Goal: Task Accomplishment & Management: Use online tool/utility

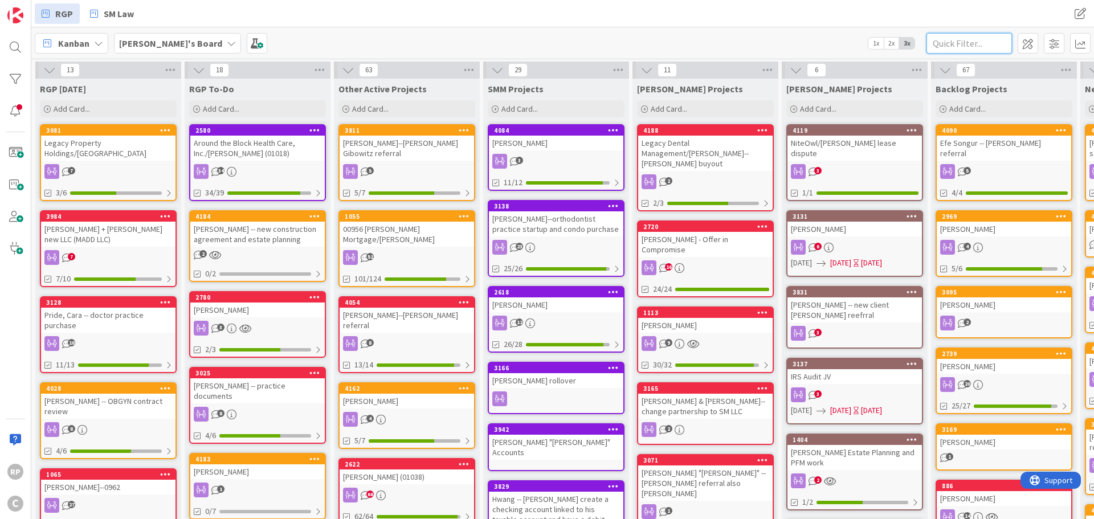
click at [966, 42] on input "text" at bounding box center [968, 43] width 85 height 21
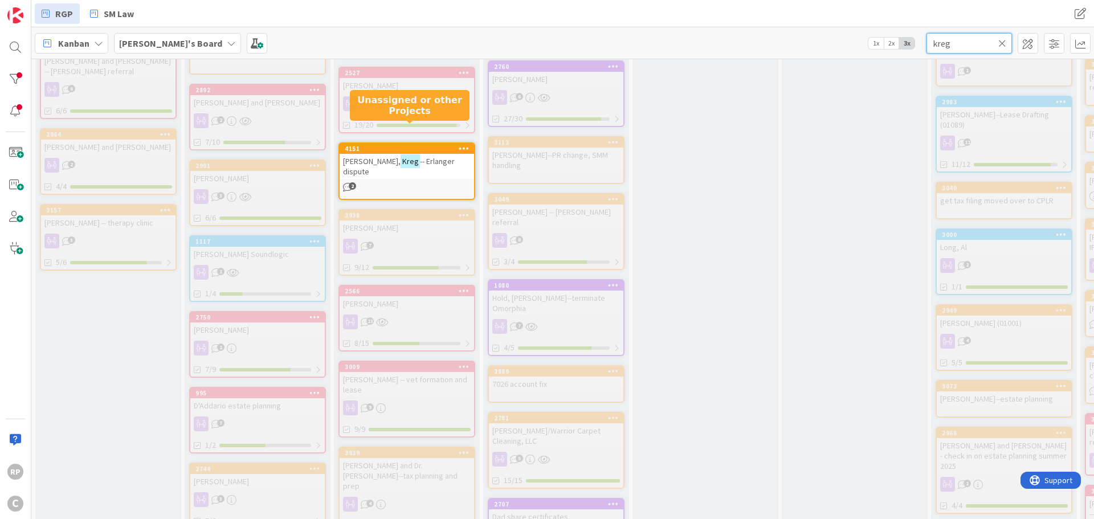
type input "kreg"
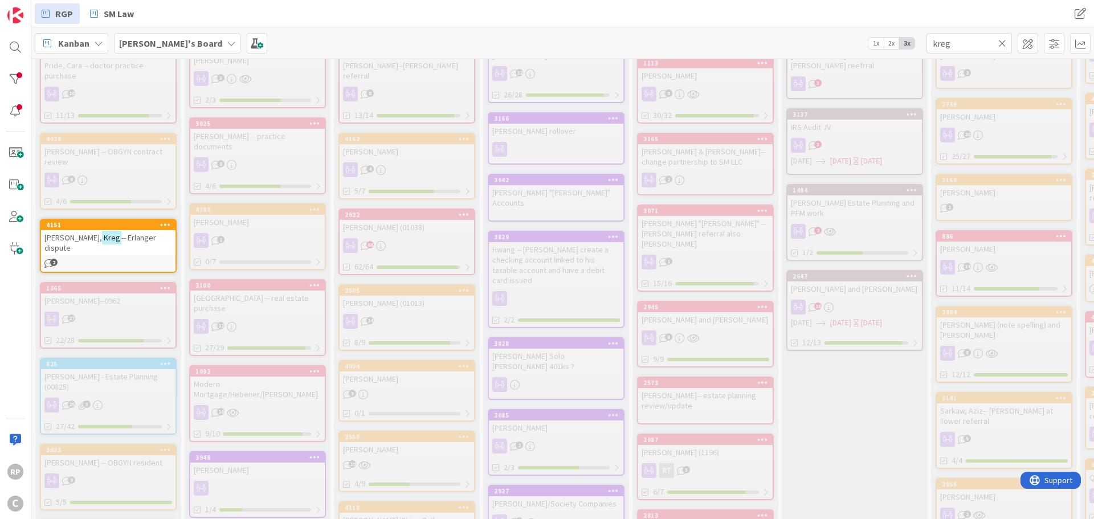
scroll to position [248, 0]
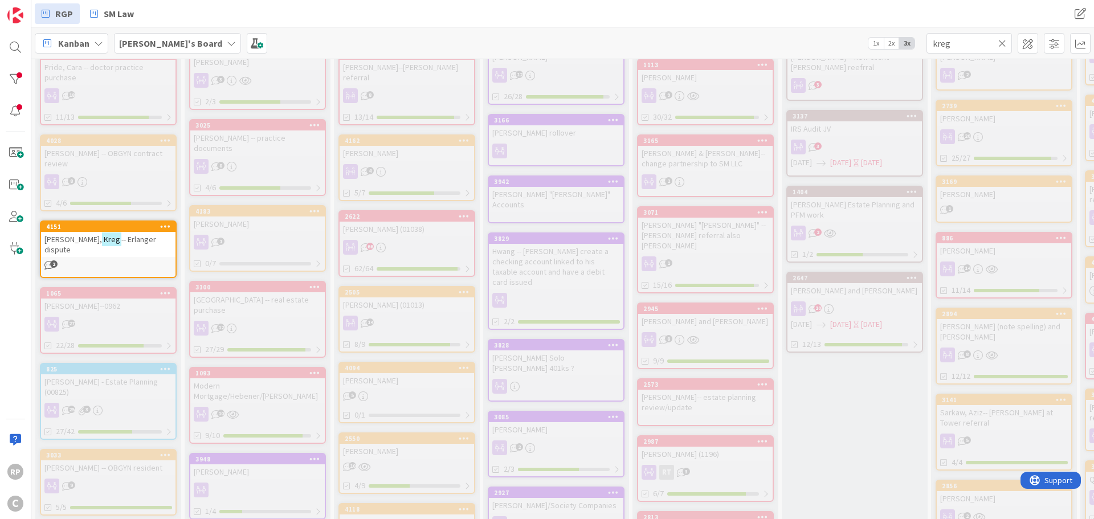
click at [101, 222] on div "4151" at bounding box center [108, 227] width 134 height 10
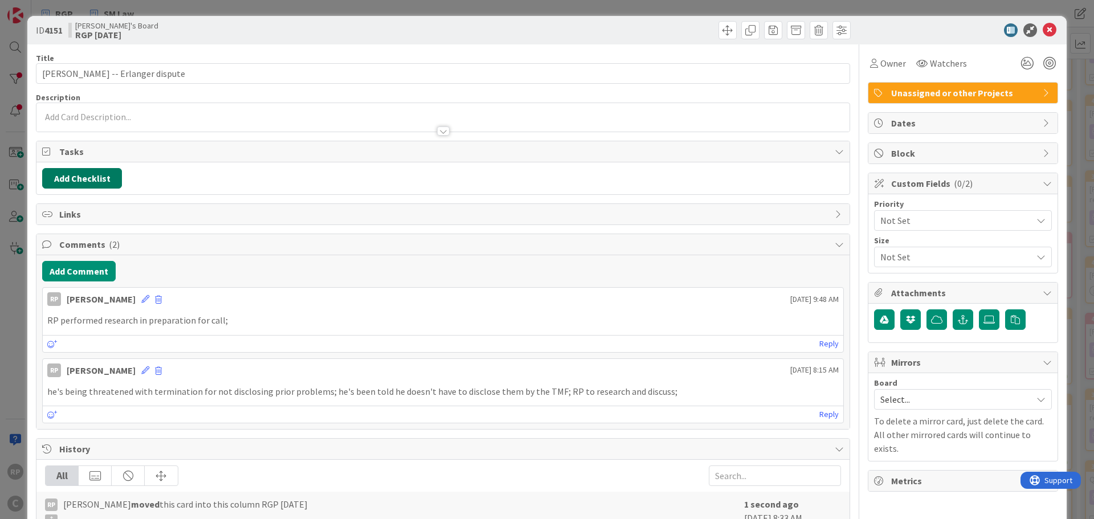
click at [95, 182] on button "Add Checklist" at bounding box center [82, 178] width 80 height 21
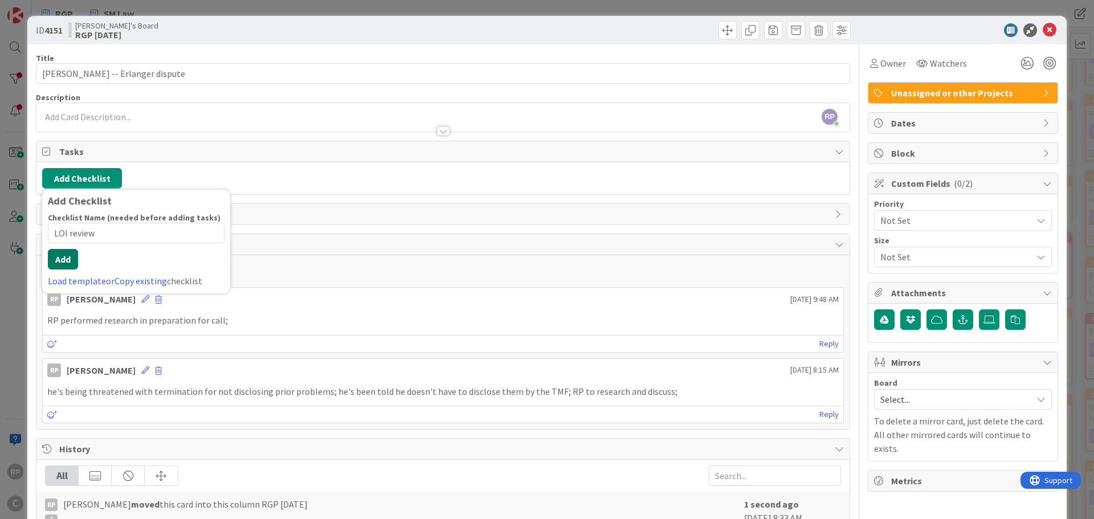
type input "LOI review"
click at [63, 270] on div "Checklist Name (needed before adding tasks) 10 / 64 LOI review Add Load templat…" at bounding box center [136, 250] width 177 height 75
click at [65, 253] on button "Add" at bounding box center [63, 259] width 30 height 21
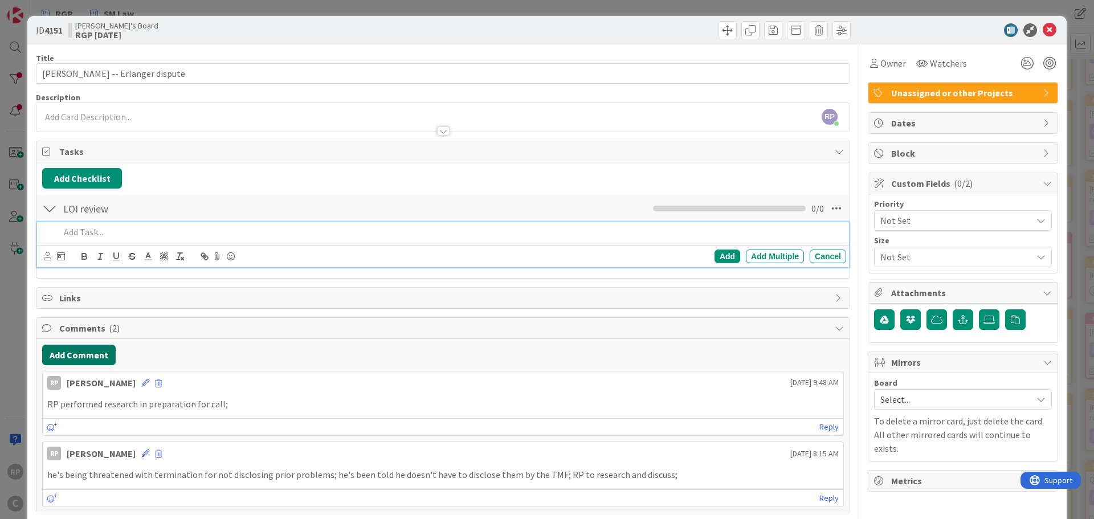
click at [75, 358] on button "Add Comment" at bounding box center [79, 355] width 74 height 21
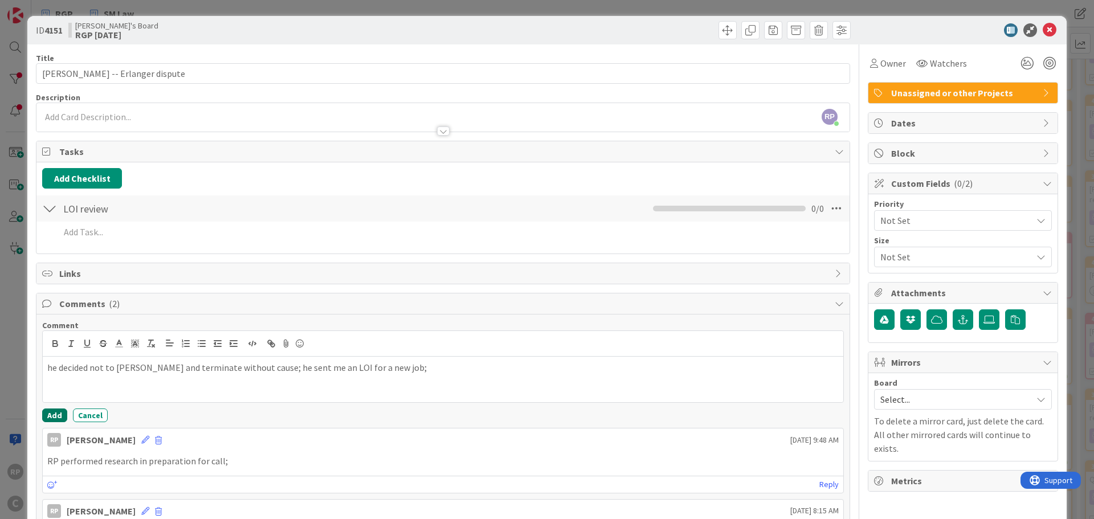
click at [56, 412] on button "Add" at bounding box center [54, 416] width 25 height 14
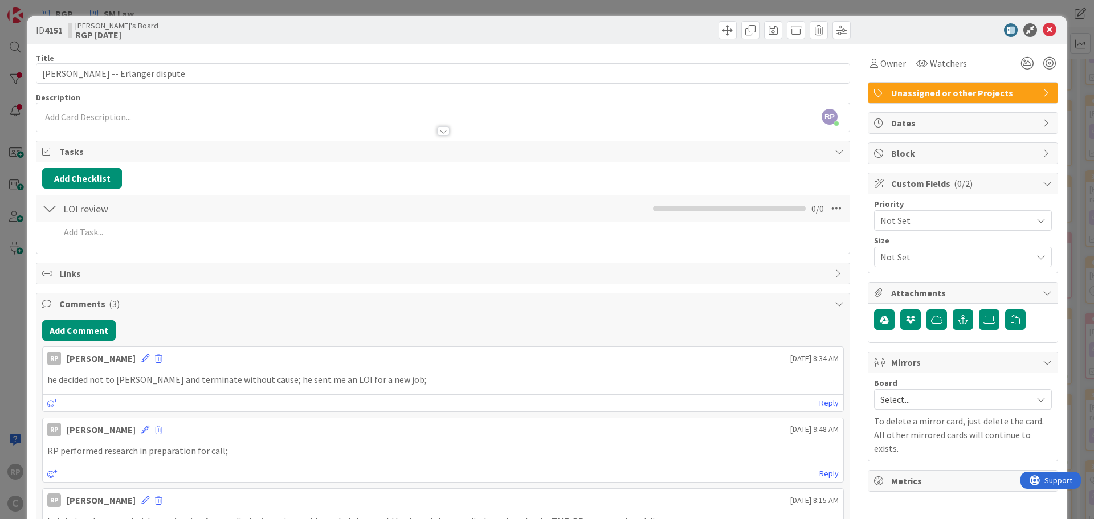
click at [105, 223] on div "LOI review Checklist Name 10 / 64 LOI review 0 / 0 Add Add Multiple Cancel" at bounding box center [442, 221] width 813 height 54
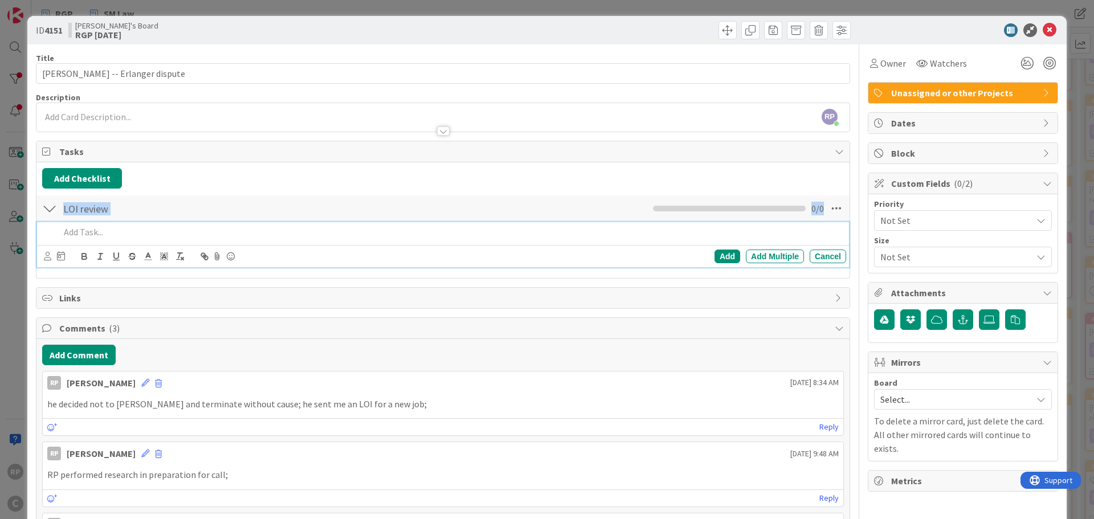
click at [102, 230] on p at bounding box center [451, 232] width 782 height 13
click at [705, 260] on div "Add Add Multiple Cancel" at bounding box center [667, 257] width 357 height 14
click at [726, 258] on div "Add" at bounding box center [728, 257] width 26 height 14
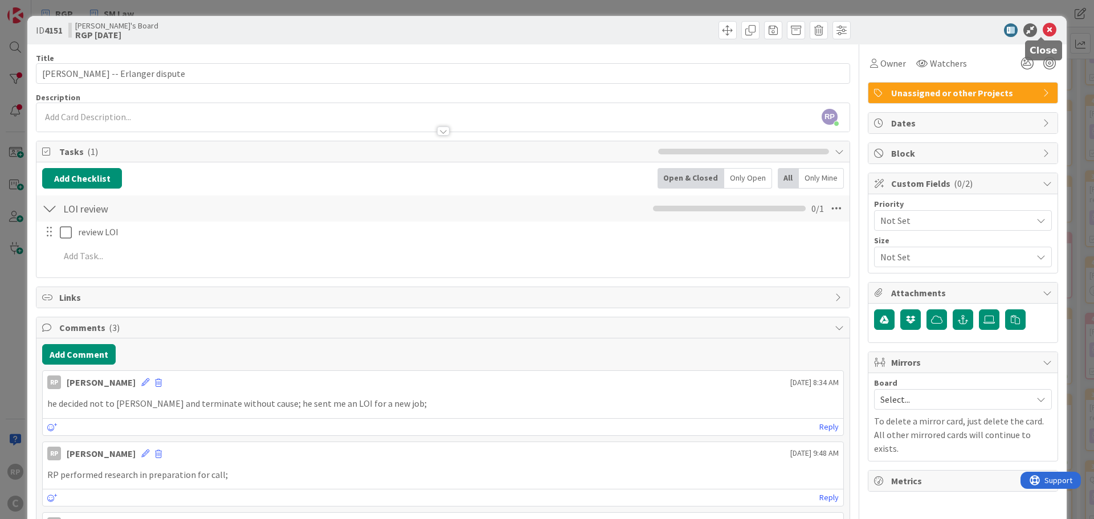
click at [1043, 26] on icon at bounding box center [1050, 30] width 14 height 14
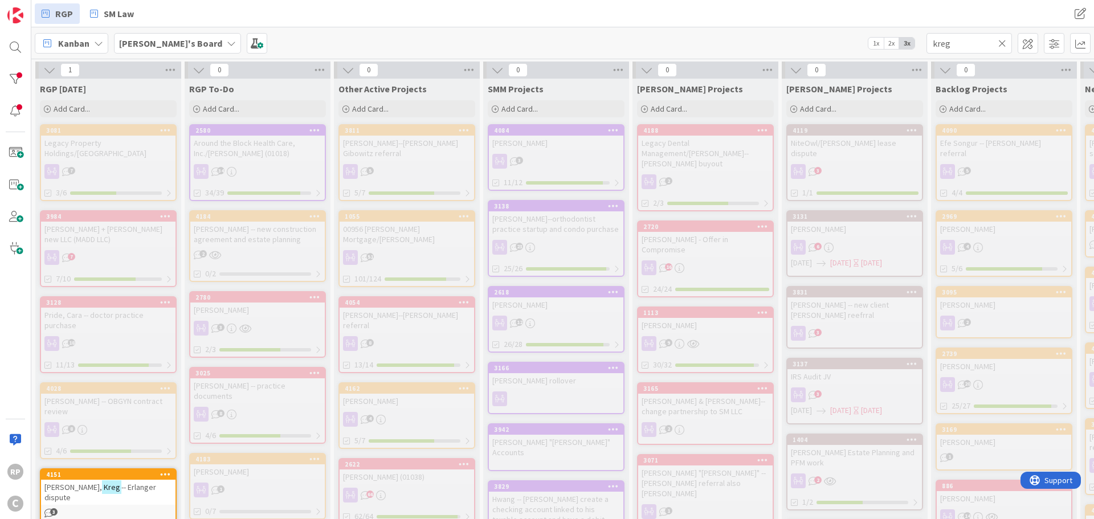
click at [999, 44] on icon at bounding box center [1002, 43] width 8 height 10
